Goal: Transaction & Acquisition: Purchase product/service

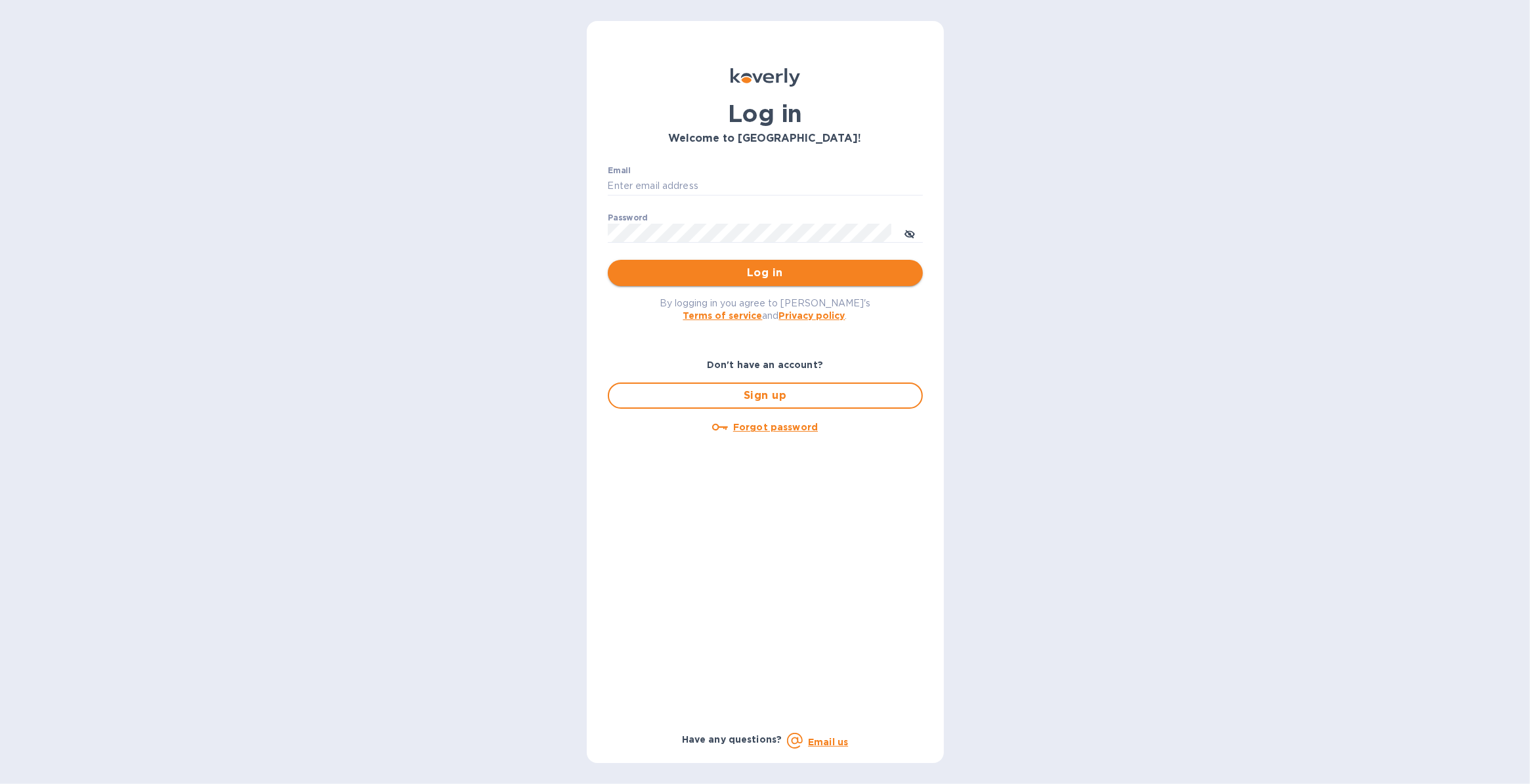
type input "justin.panasewicz@shipspry.com"
click at [732, 276] on span "Log in" at bounding box center [766, 272] width 294 height 15
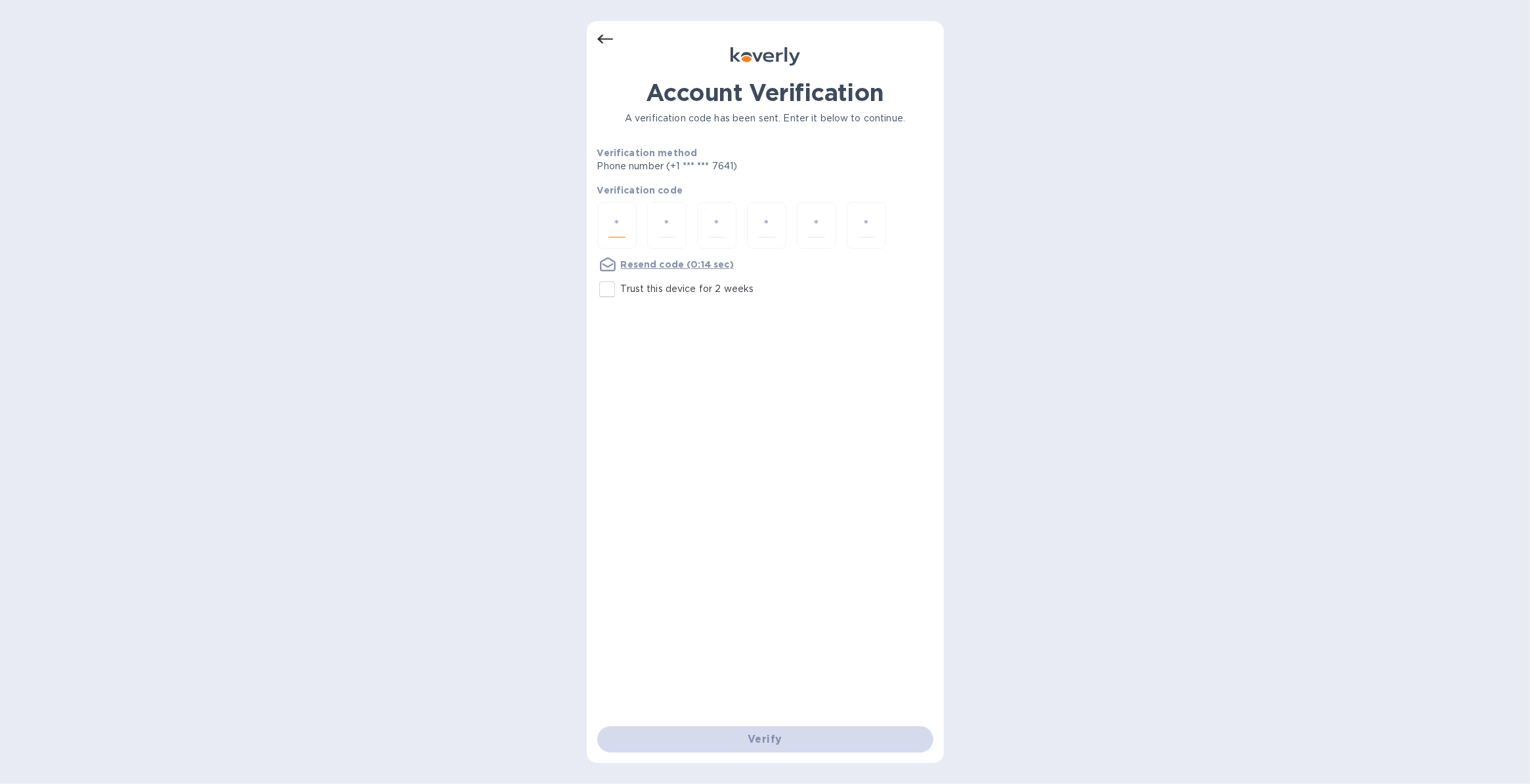
click at [614, 221] on input "number" at bounding box center [617, 225] width 17 height 24
type input "9"
type input "1"
type input "6"
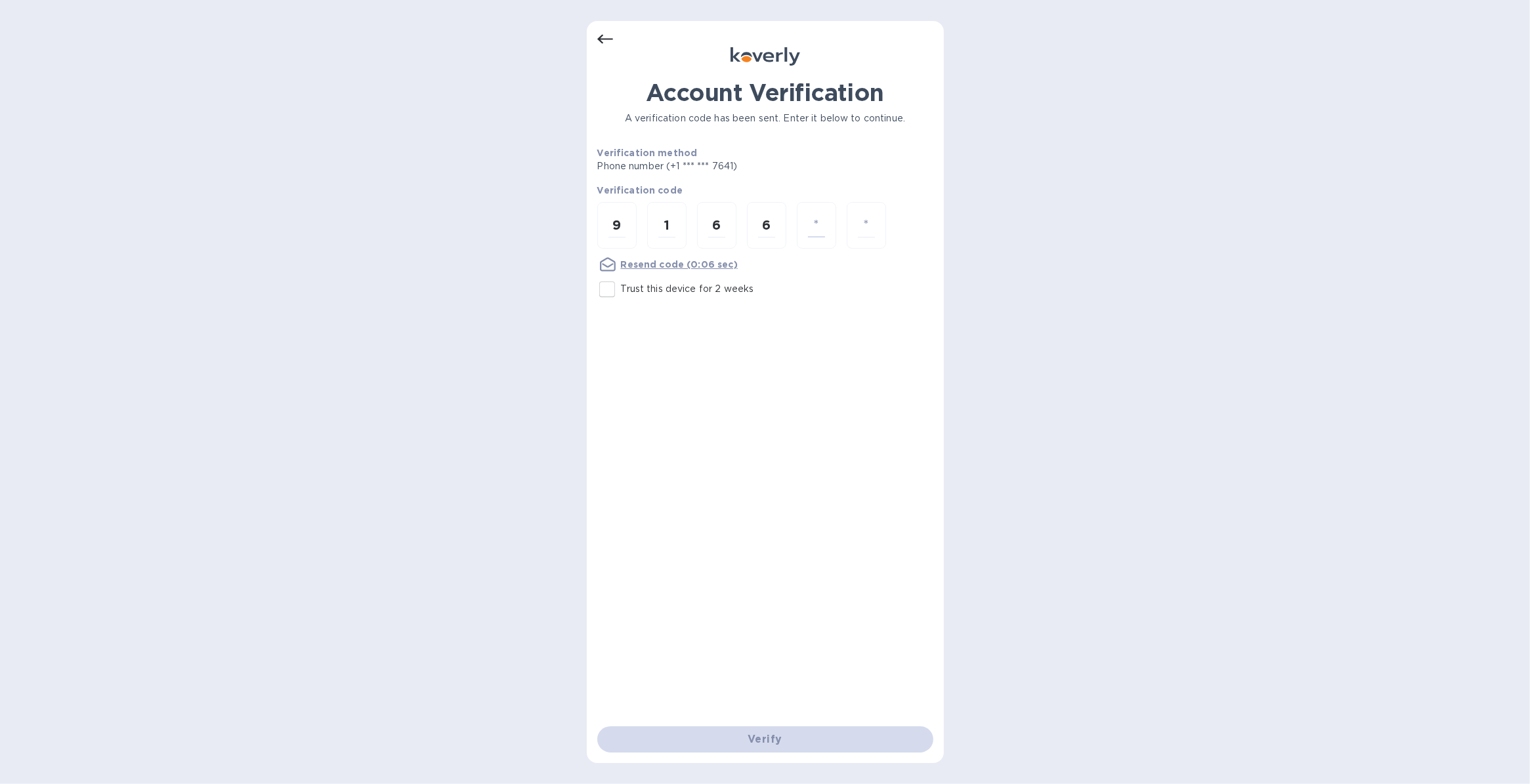
type input "1"
type input "9"
click at [623, 225] on input "number" at bounding box center [617, 225] width 17 height 24
type input "9"
type input "1"
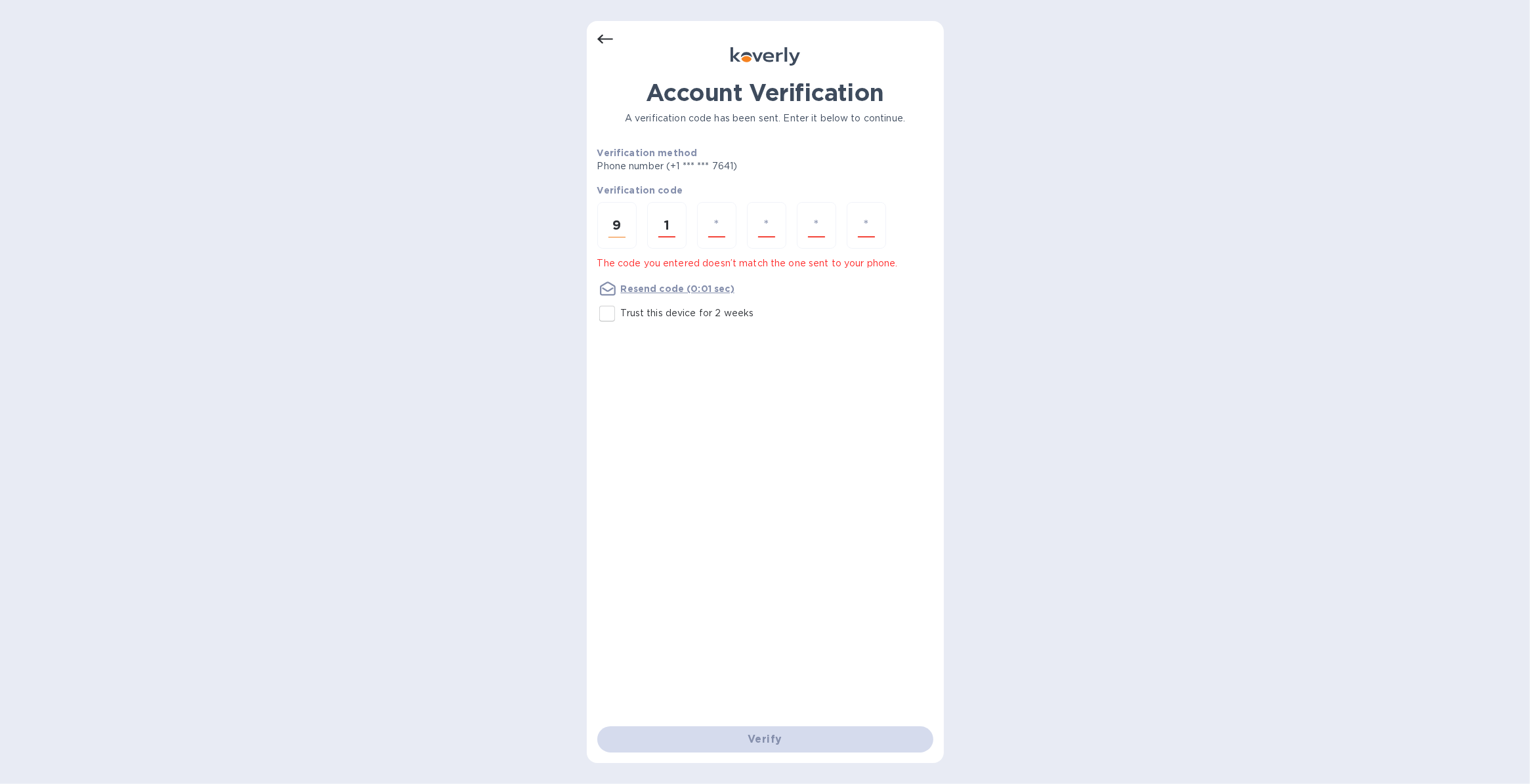
type input "6"
type input "1"
type input "8"
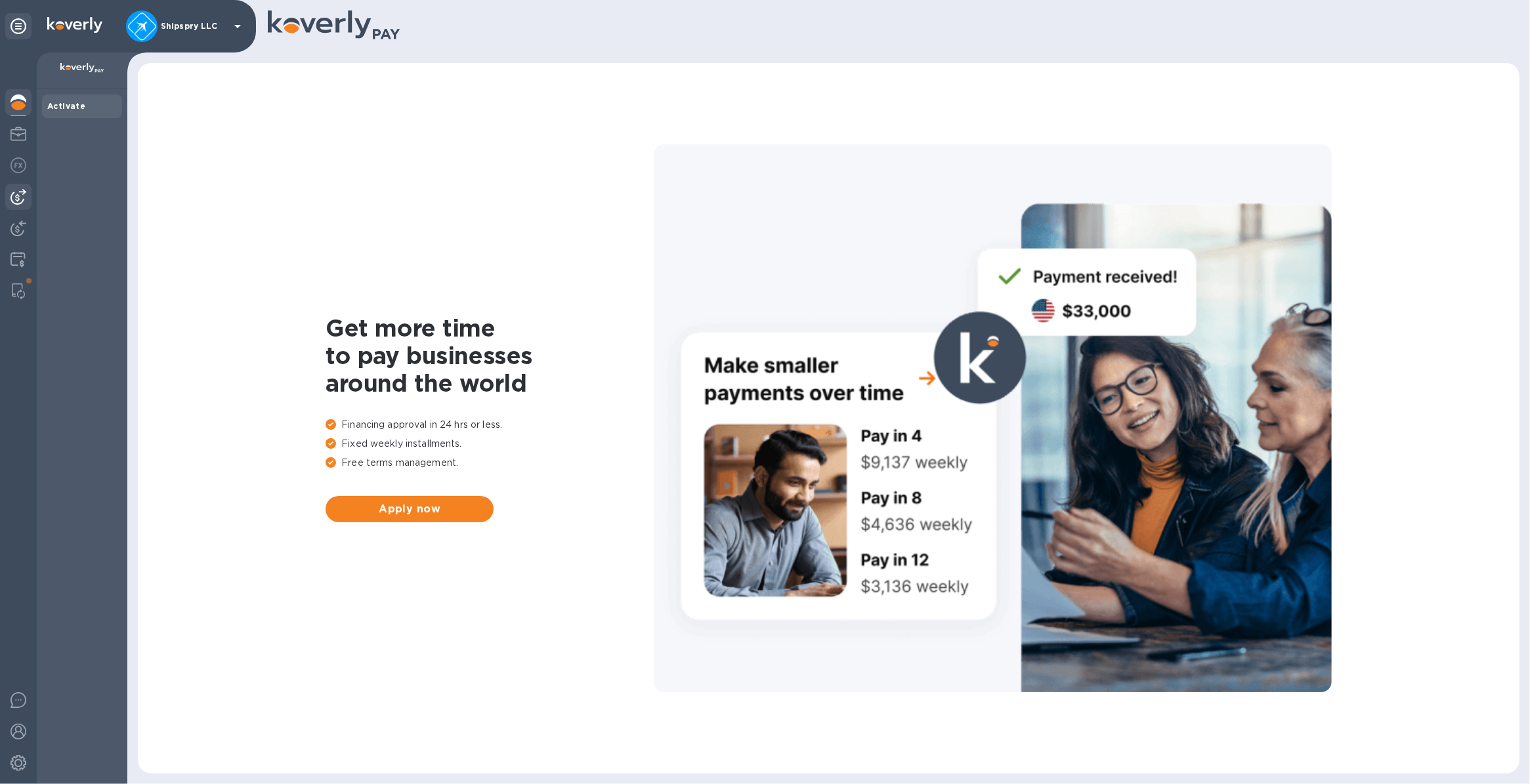
click at [12, 196] on img at bounding box center [19, 197] width 15 height 15
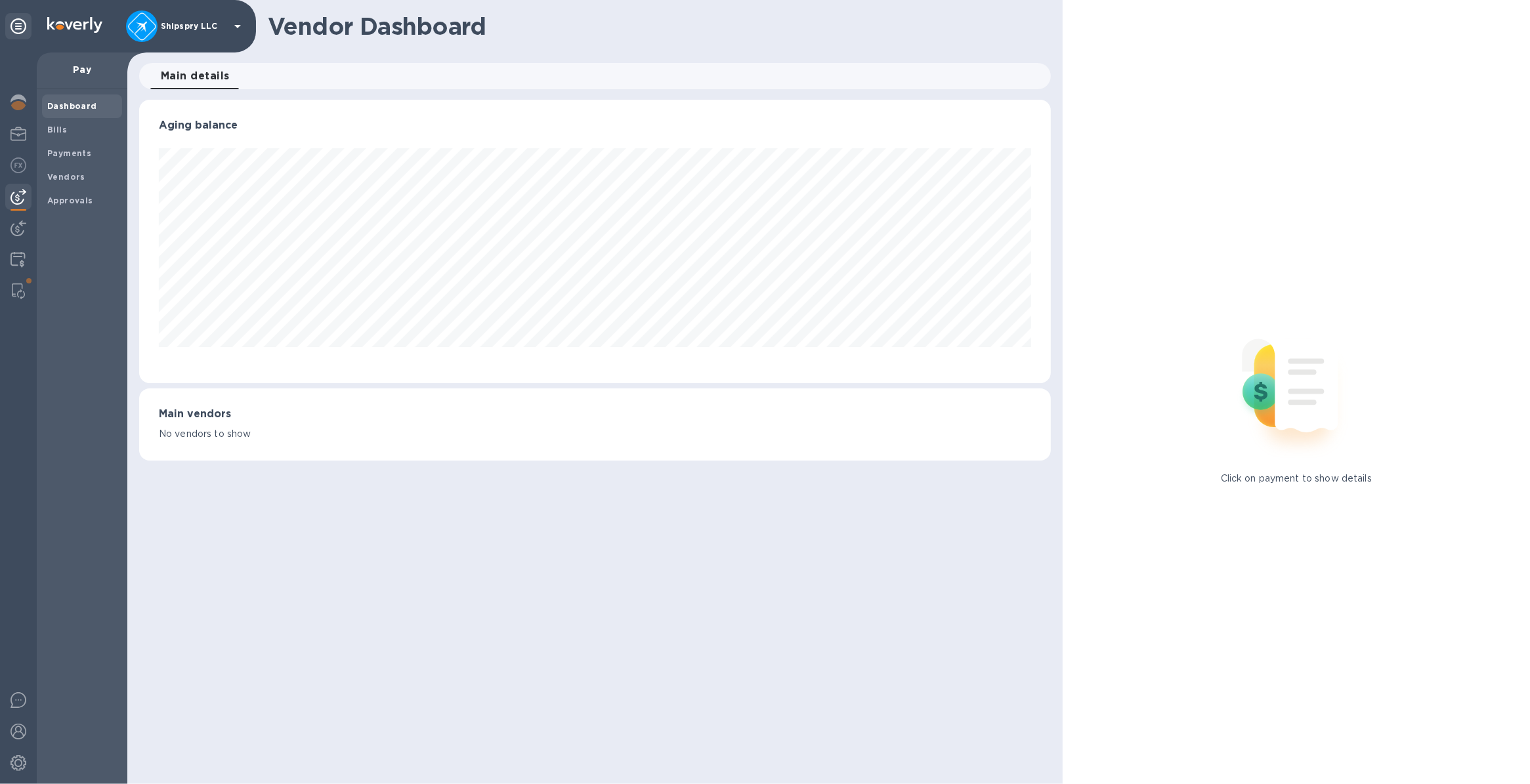
scroll to position [282, 911]
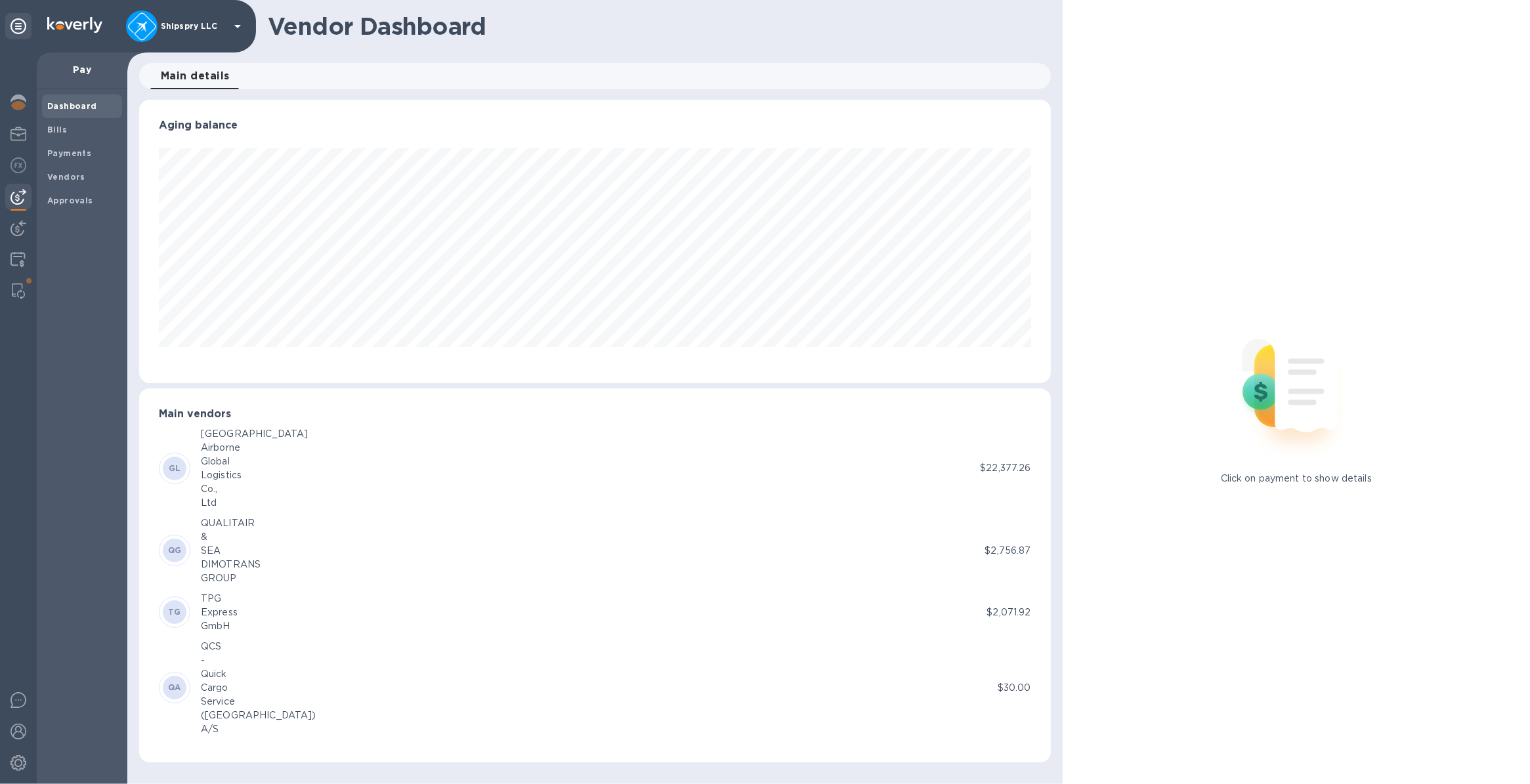
click at [218, 608] on div "Express" at bounding box center [218, 612] width 36 height 14
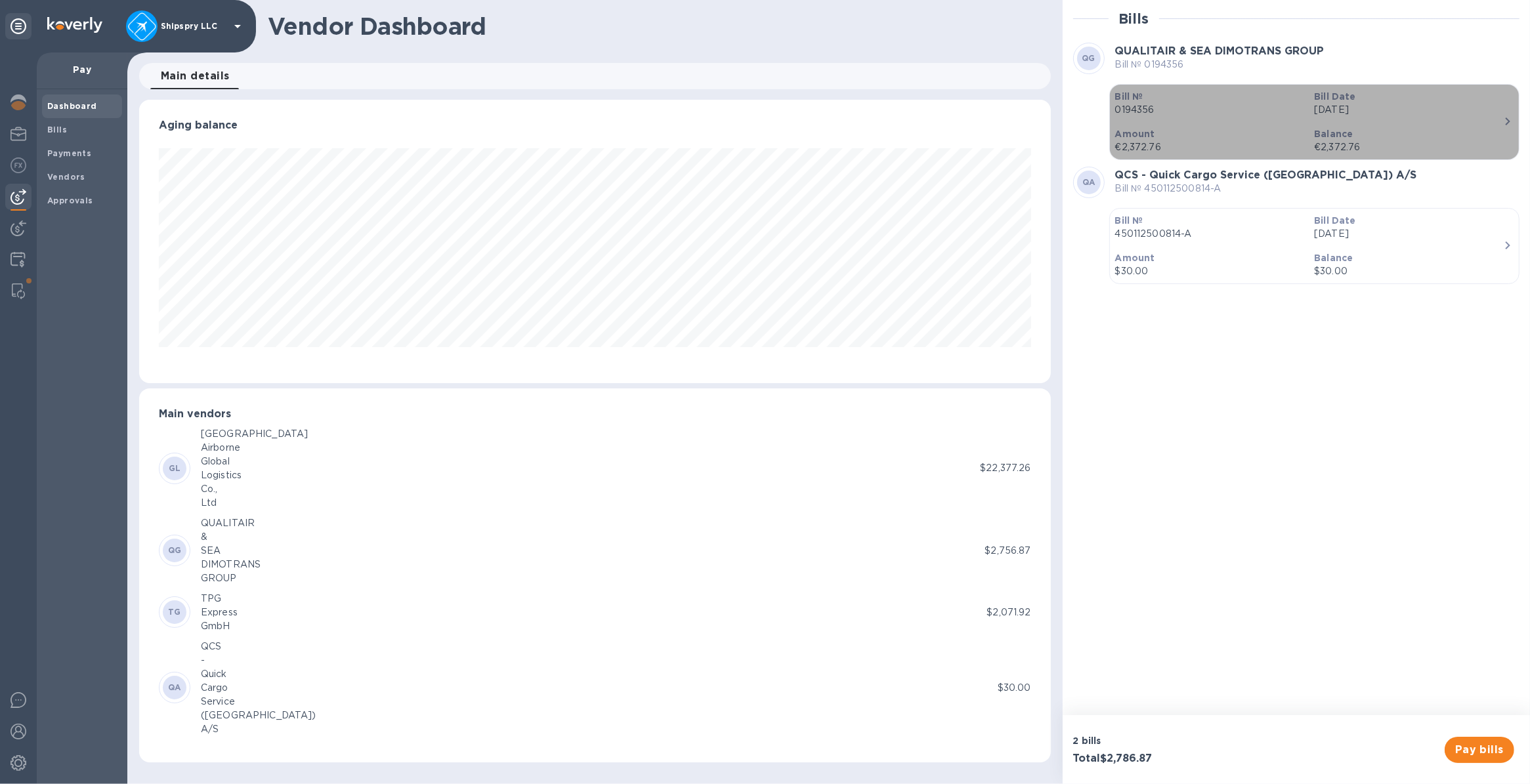
click at [1232, 122] on div "Bill № 0194356 Bill Date [DATE] Amount €2,372.76 Balance €2,372.76" at bounding box center [1309, 122] width 399 height 75
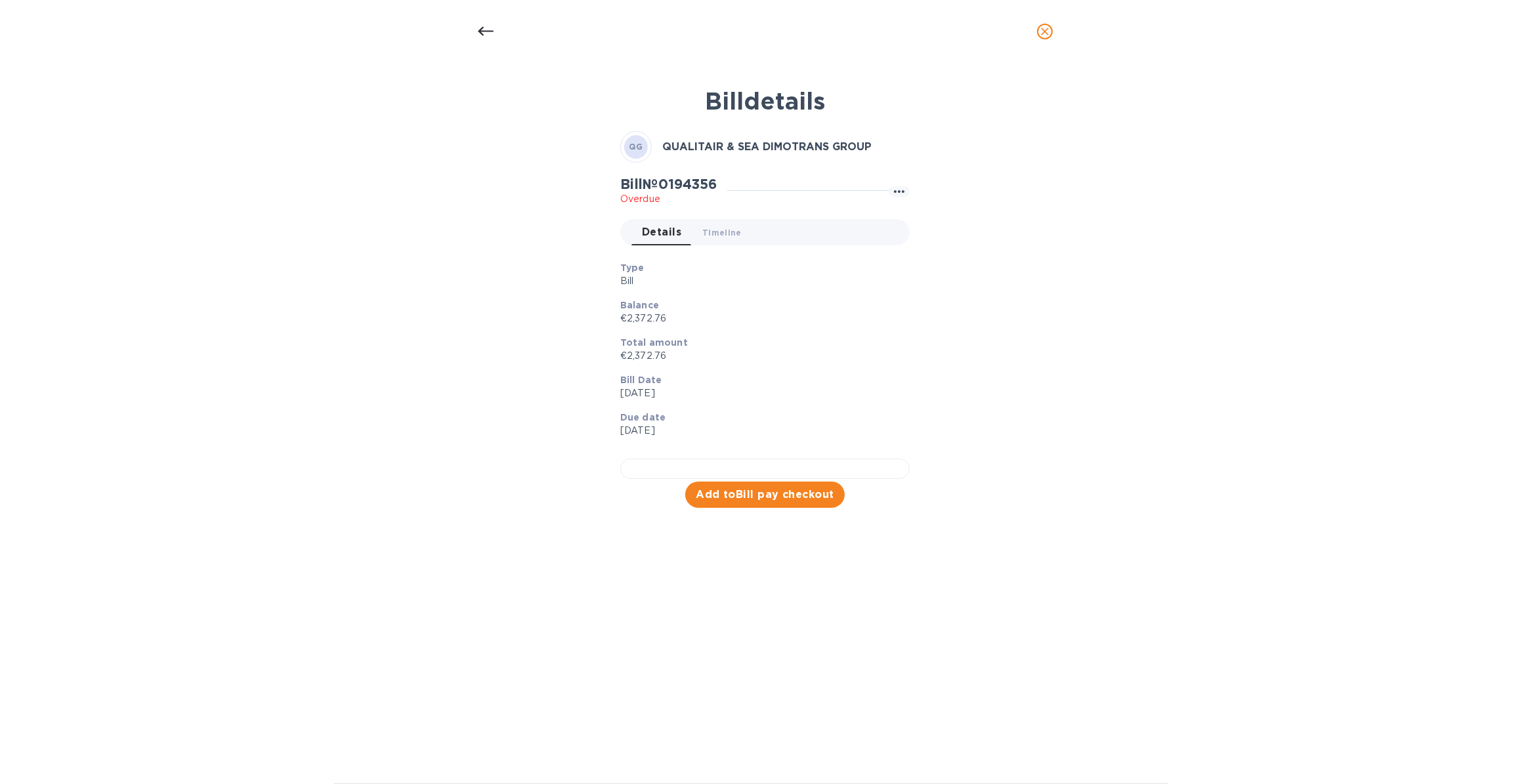
scroll to position [143, 0]
click at [746, 502] on span "Add to Bill pay checkout" at bounding box center [765, 495] width 139 height 15
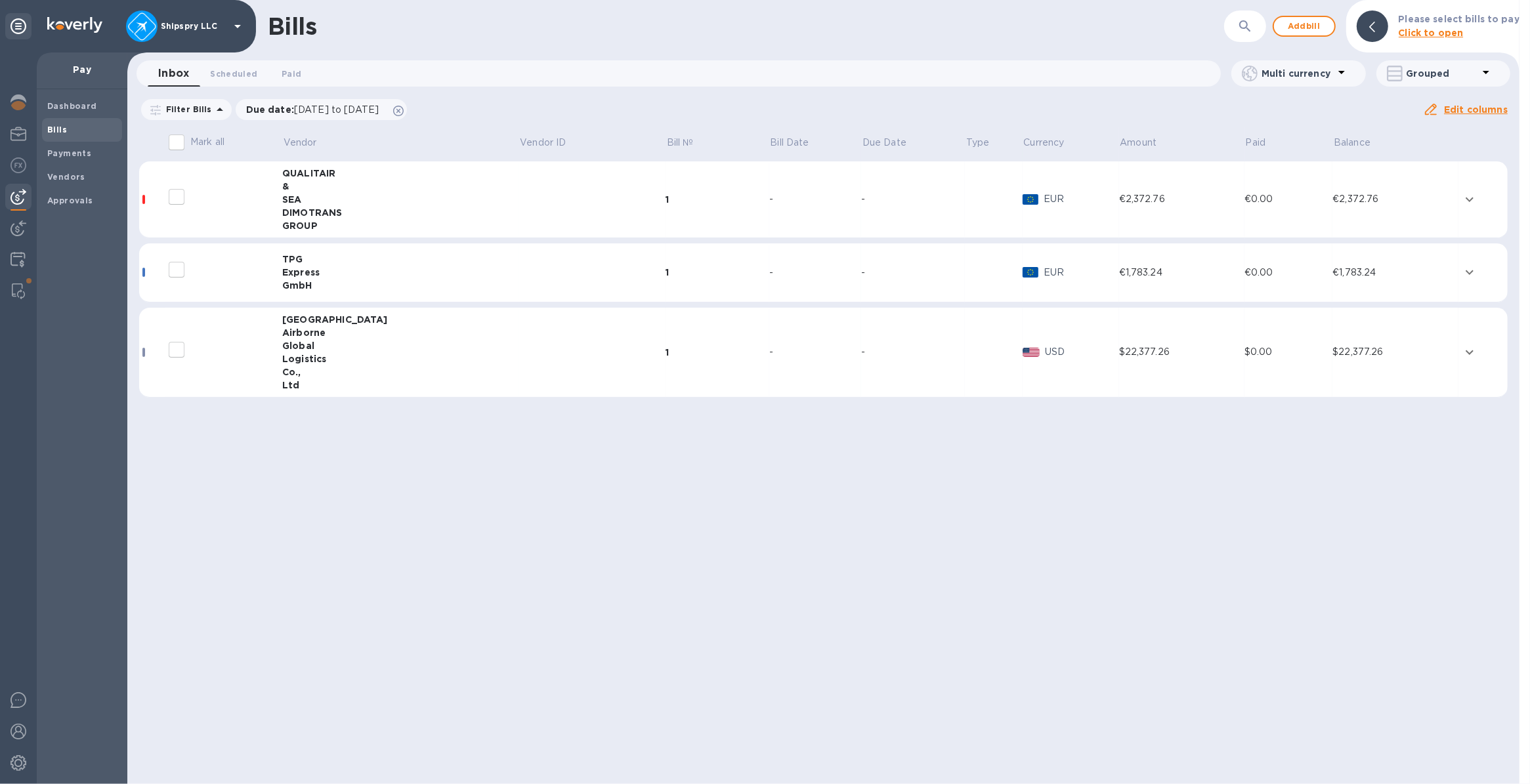
click at [175, 192] on input "decorative checkbox" at bounding box center [177, 197] width 28 height 28
click at [1469, 198] on icon "expand row" at bounding box center [1470, 200] width 15 height 15
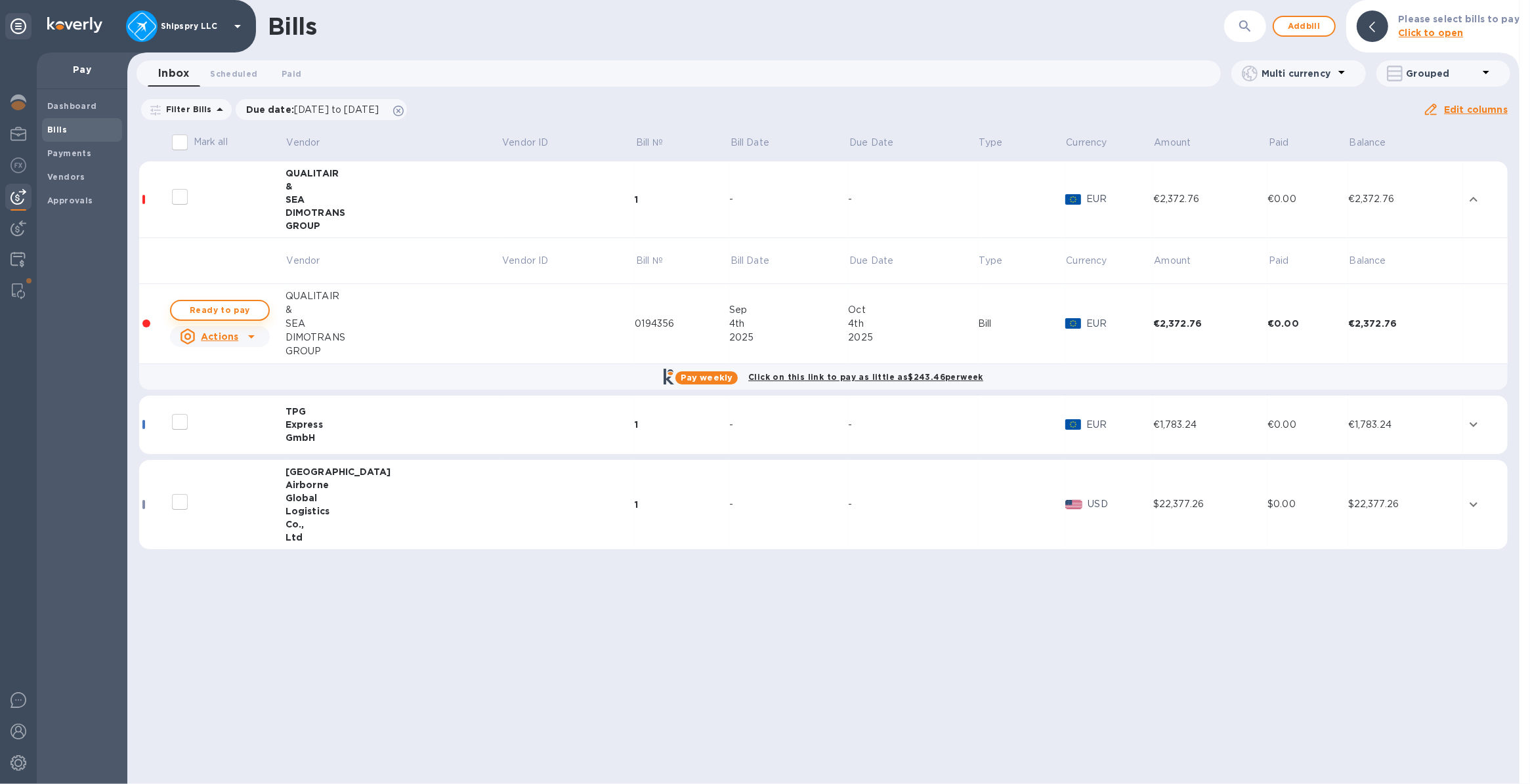
click at [214, 313] on span "Ready to pay" at bounding box center [220, 310] width 76 height 15
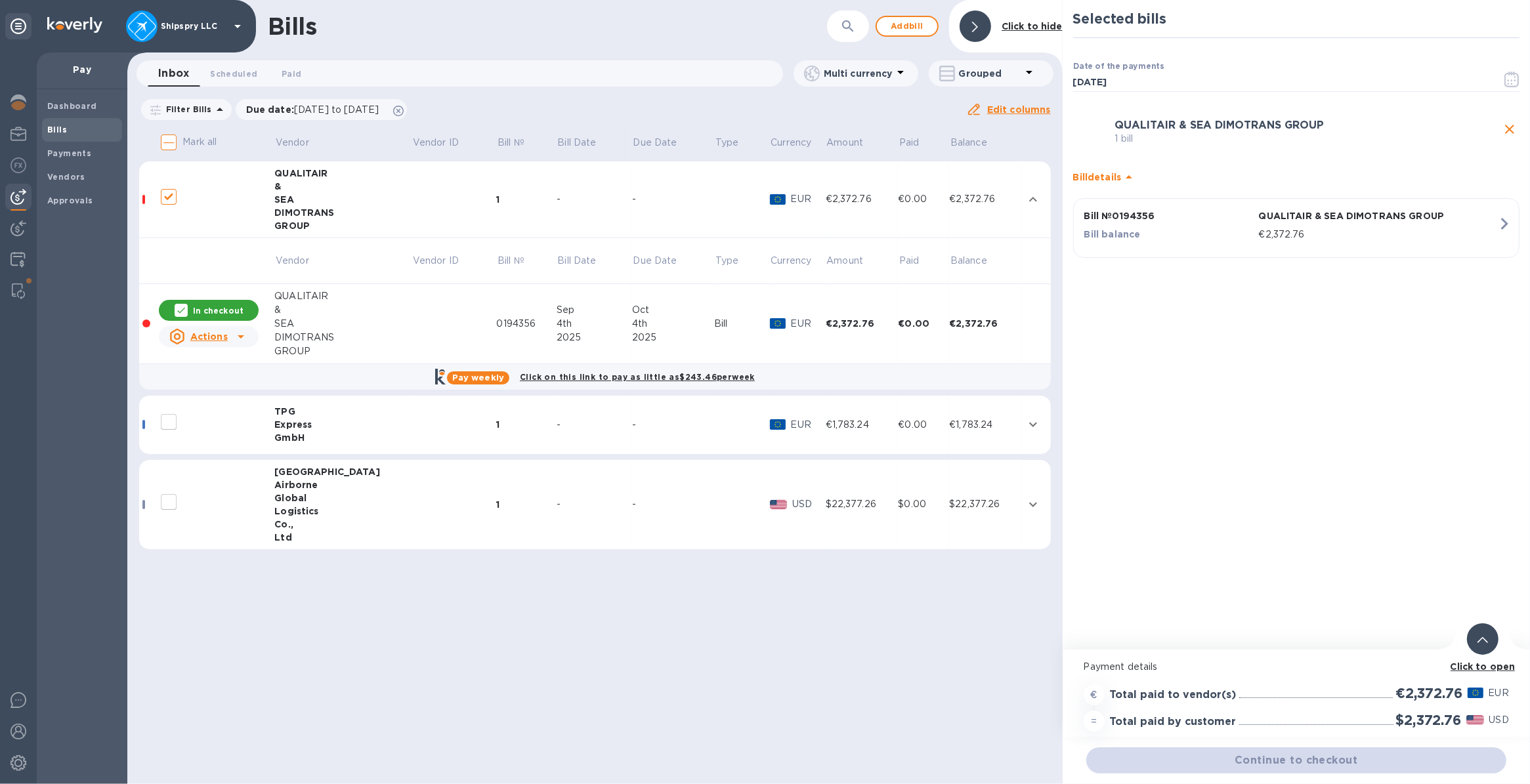
checkbox input "true"
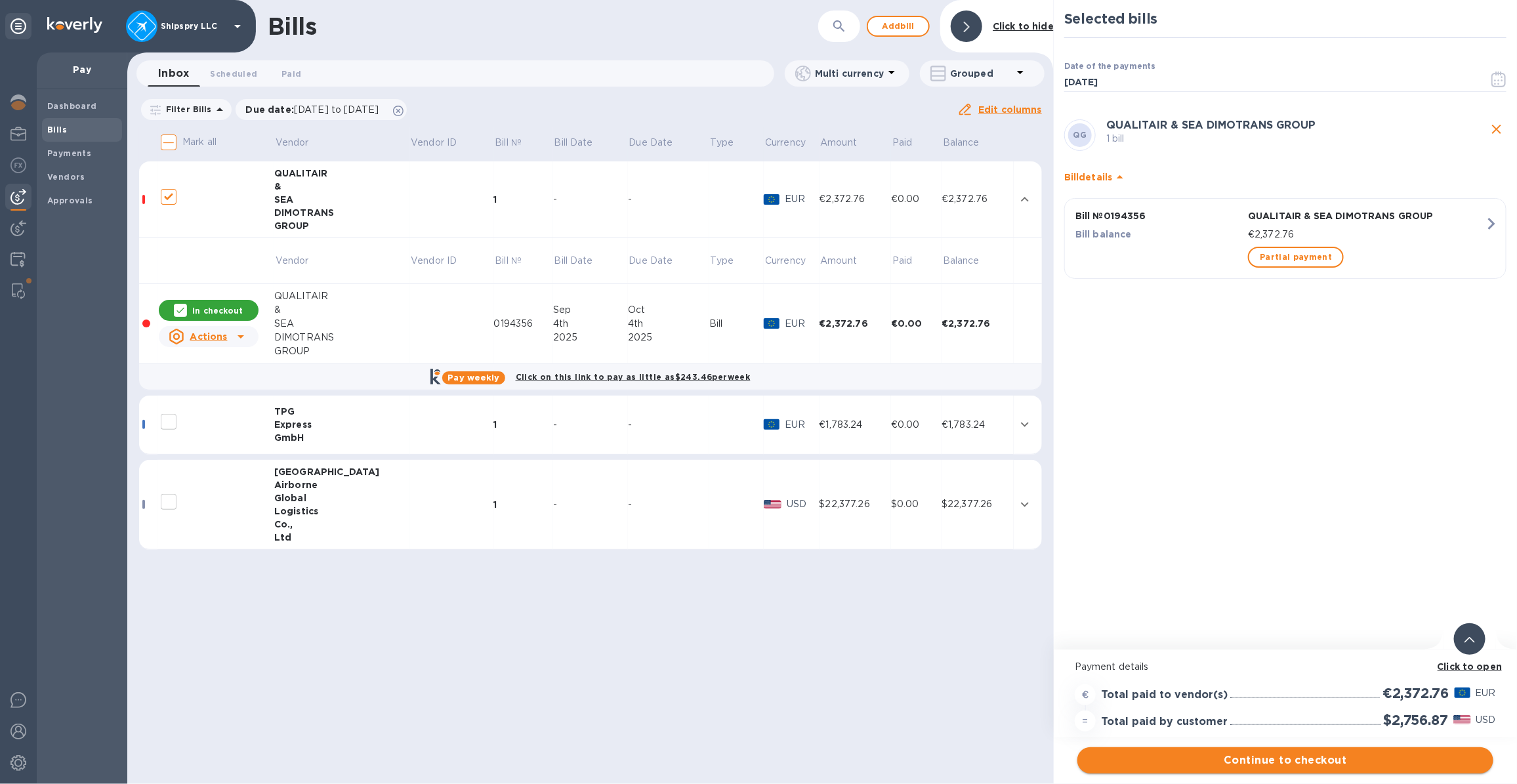
click at [1277, 758] on span "Continue to checkout" at bounding box center [1286, 760] width 395 height 15
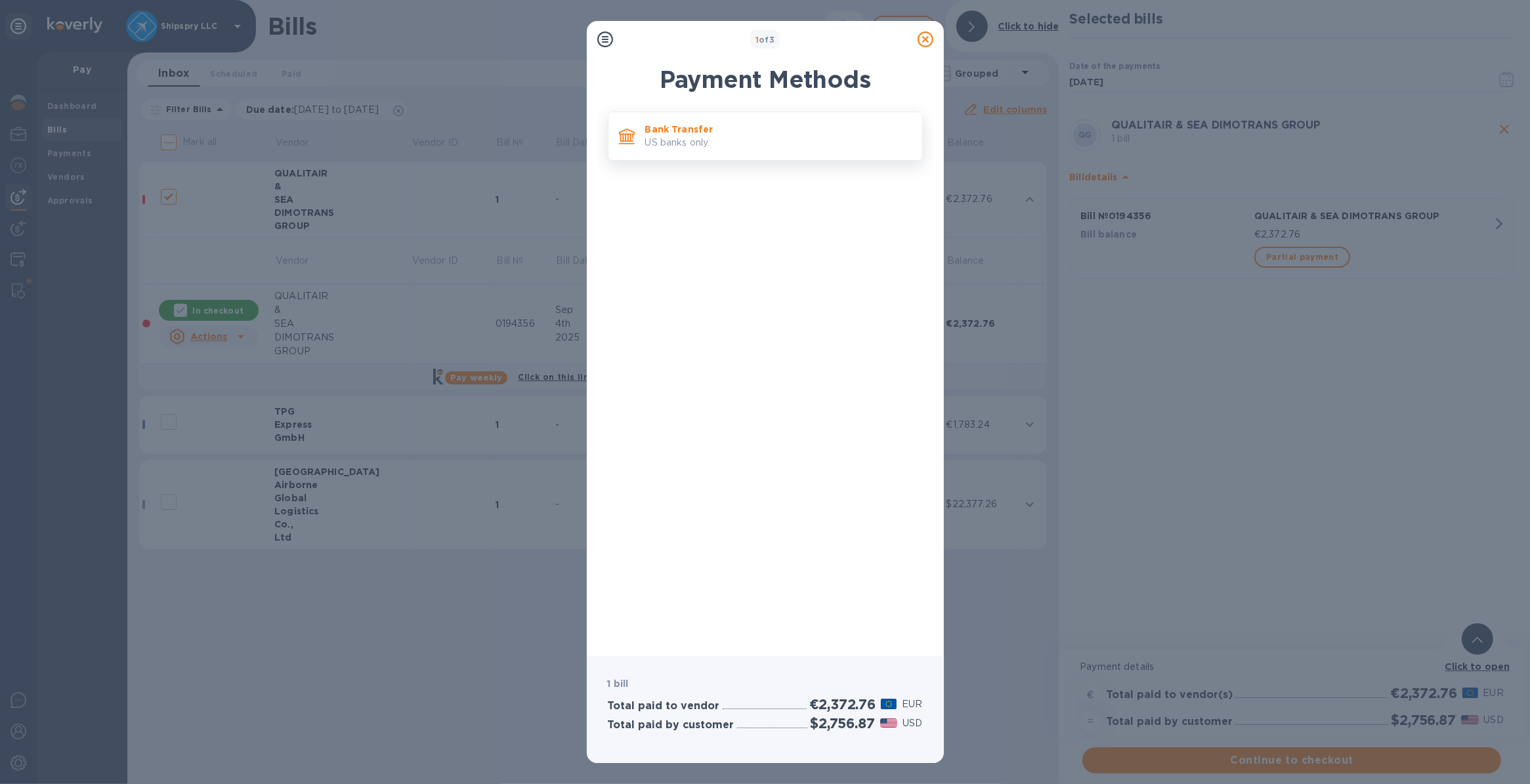
click at [671, 146] on p "US banks only." at bounding box center [778, 142] width 266 height 14
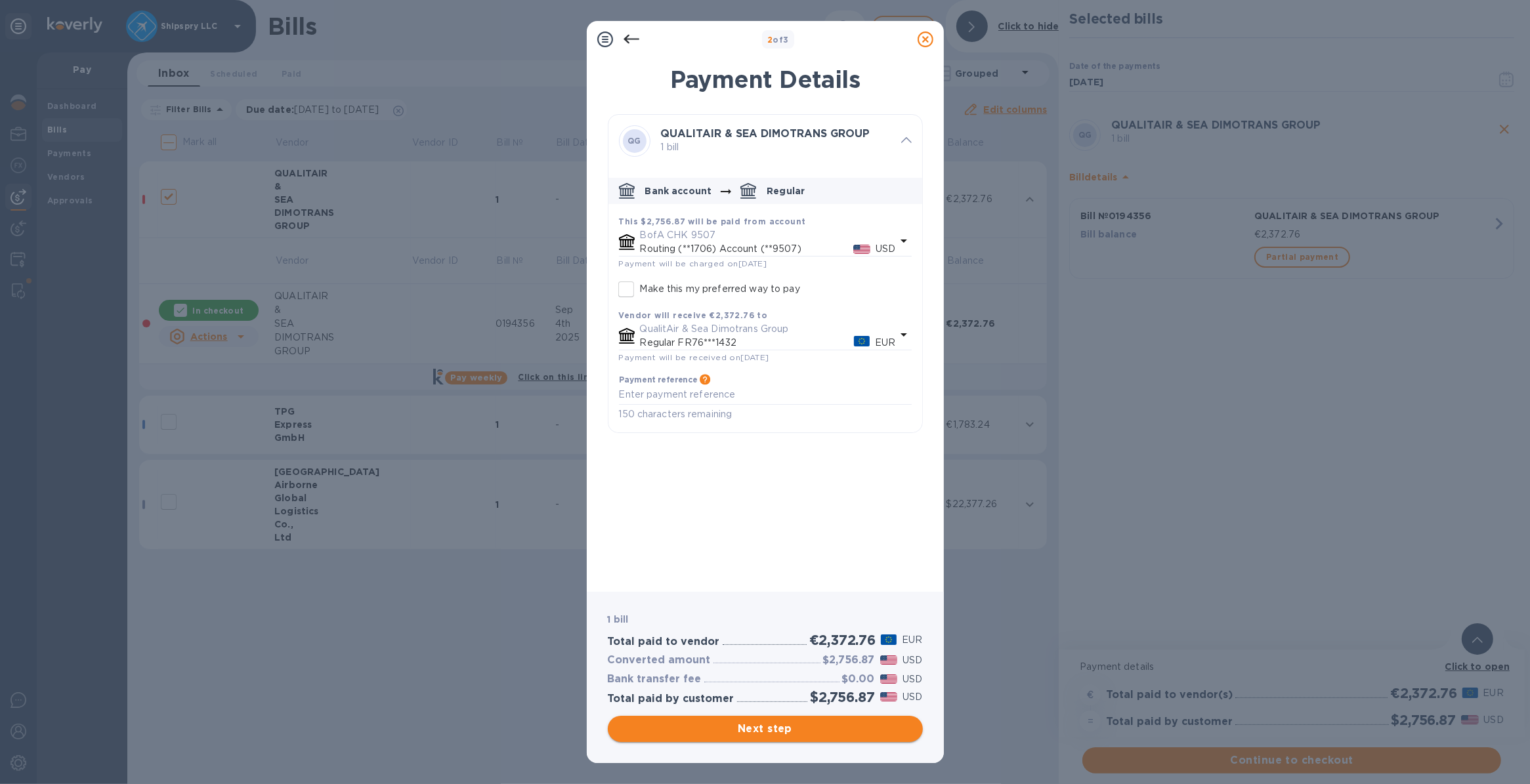
click at [746, 731] on span "Next step" at bounding box center [766, 729] width 294 height 15
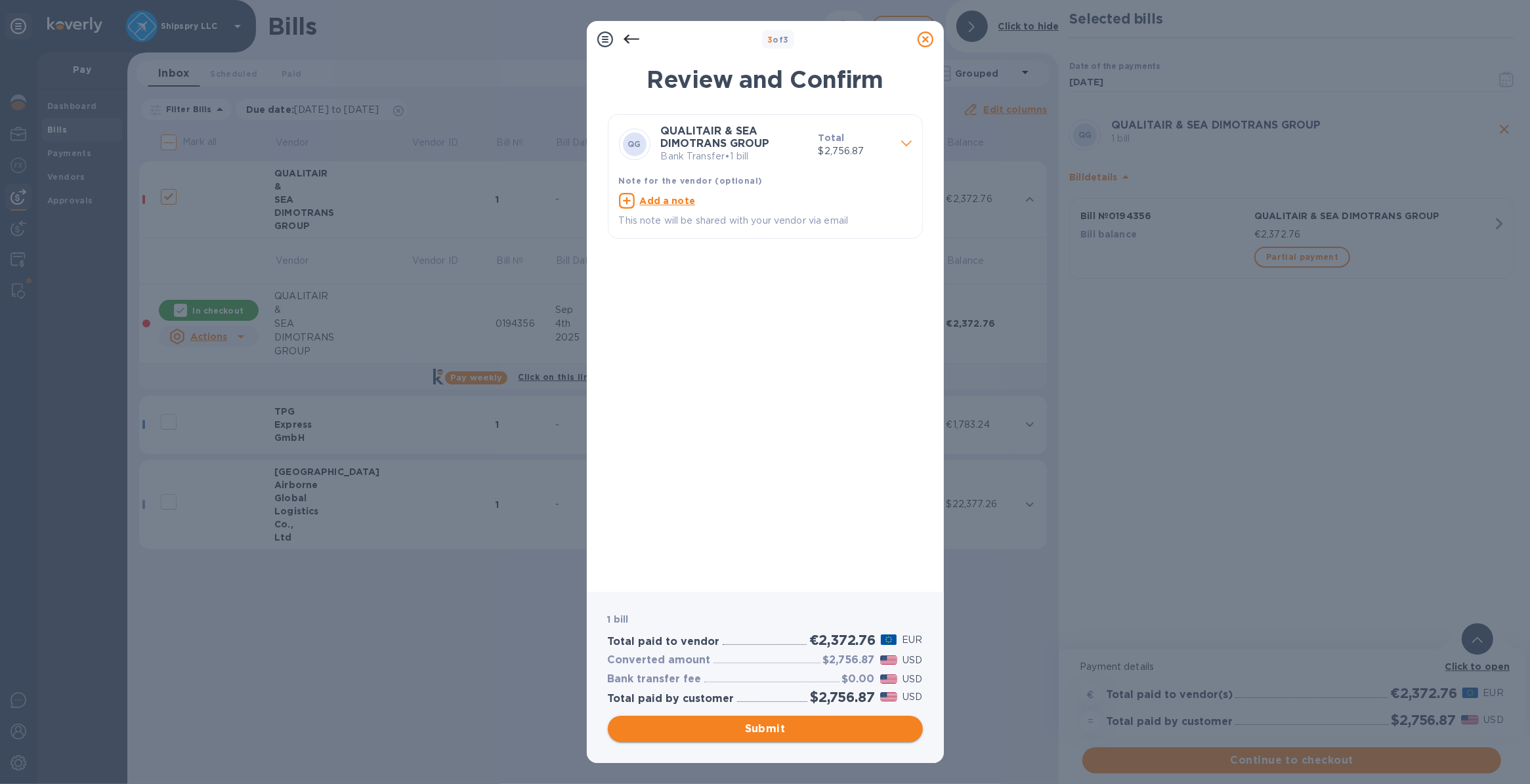
click at [753, 731] on span "Submit" at bounding box center [766, 729] width 294 height 15
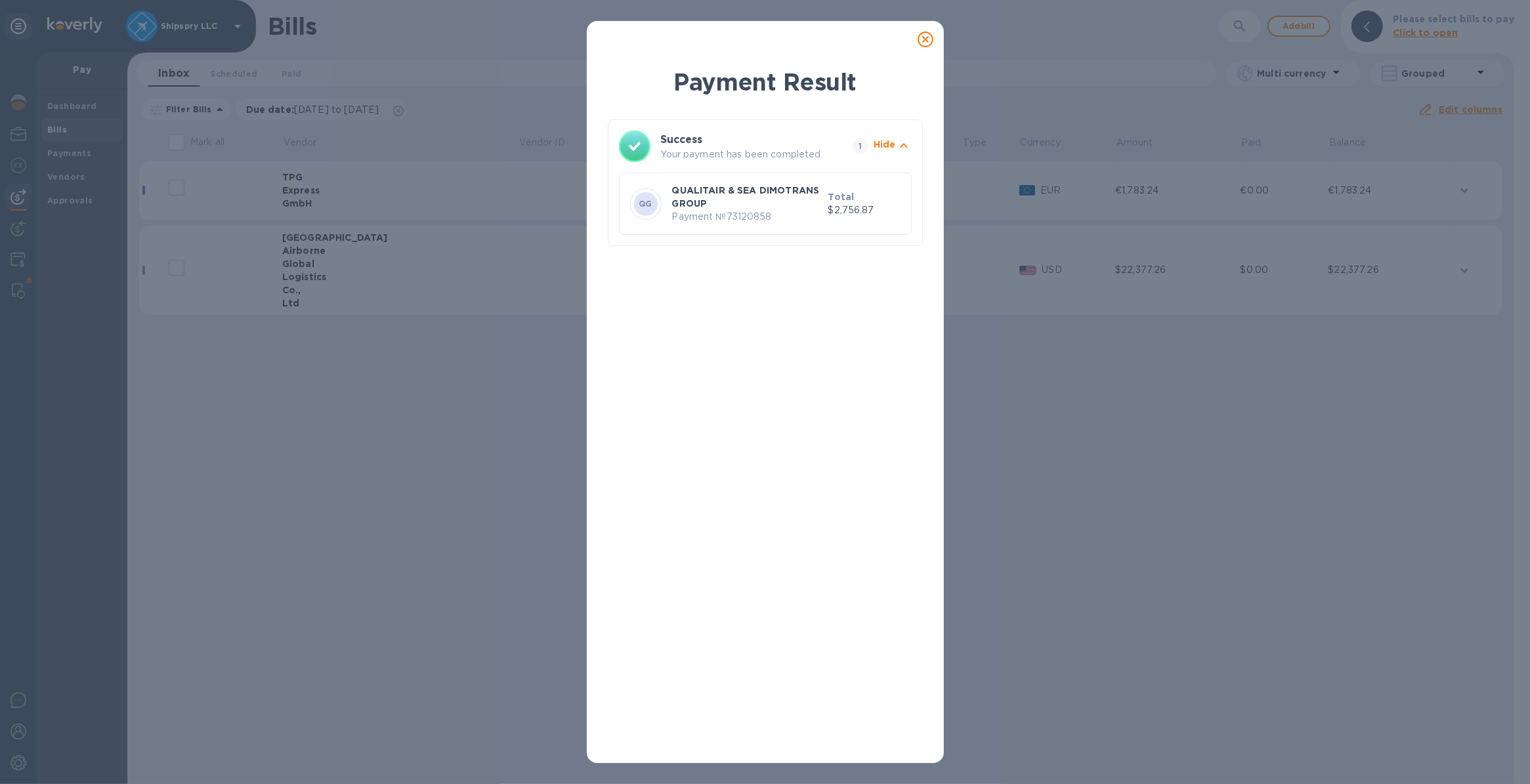
click at [920, 34] on icon at bounding box center [925, 39] width 15 height 15
